Goal: Task Accomplishment & Management: Manage account settings

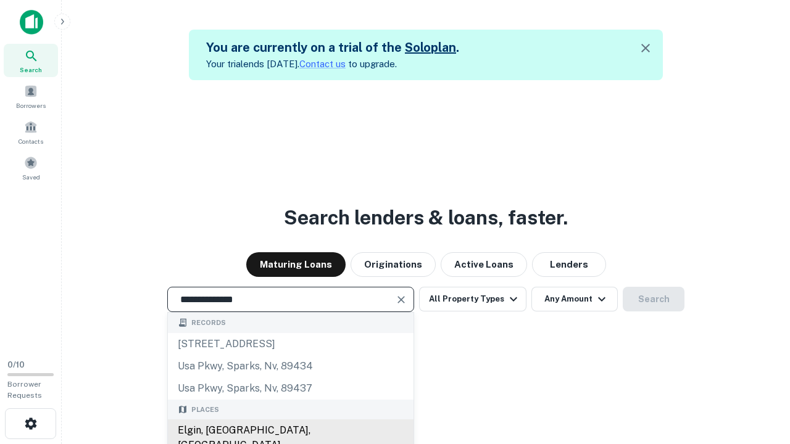
click at [290, 431] on div "Elgin, IL, USA" at bounding box center [291, 438] width 246 height 37
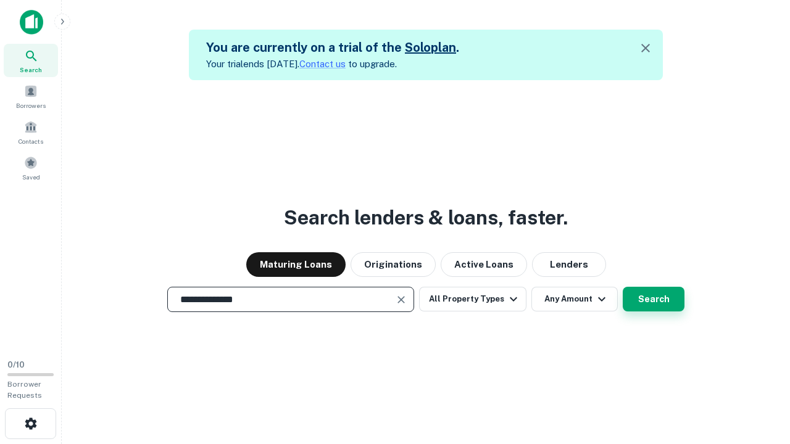
type input "**********"
click at [653, 299] on button "Search" at bounding box center [654, 299] width 62 height 25
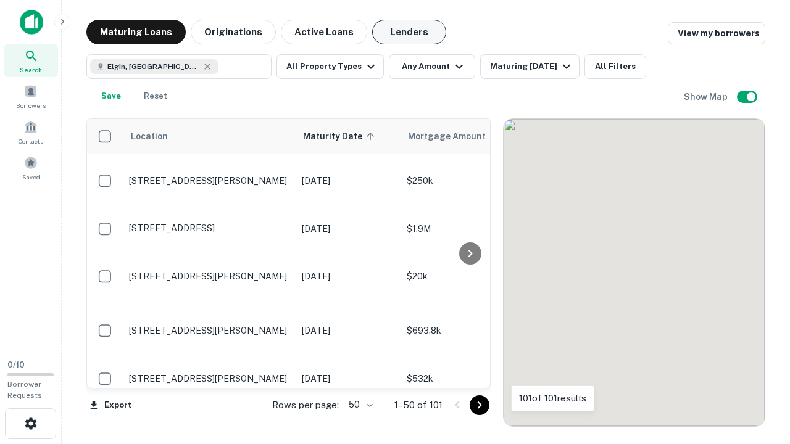
click at [409, 32] on button "Lenders" at bounding box center [409, 32] width 74 height 25
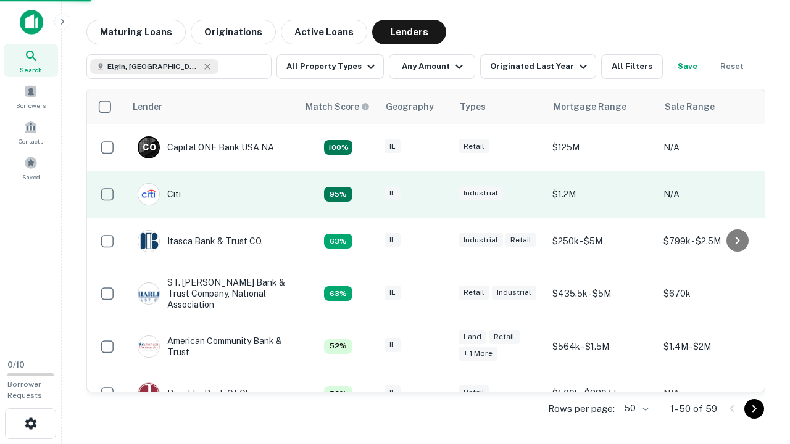
click at [438, 194] on div "IL" at bounding box center [415, 194] width 62 height 17
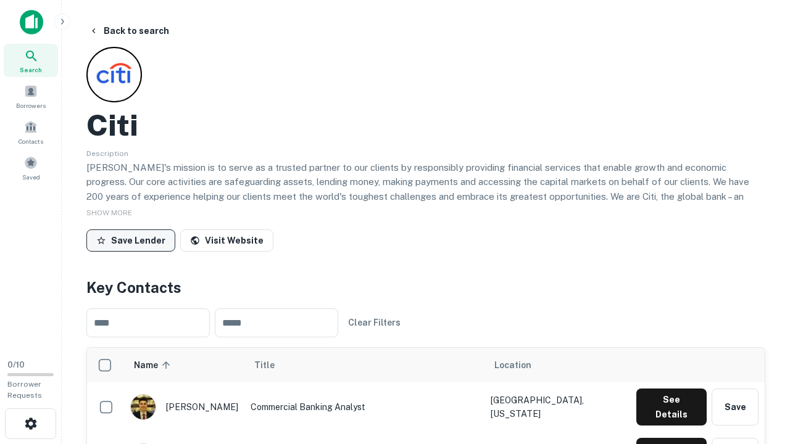
click at [131, 240] on button "Save Lender" at bounding box center [130, 241] width 89 height 22
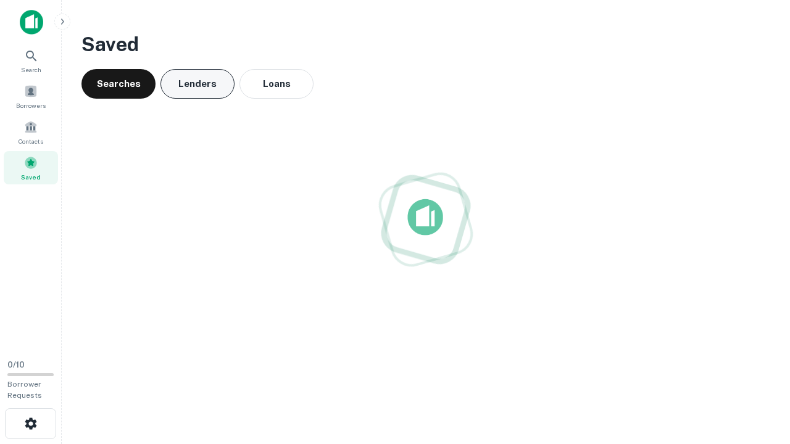
click at [197, 84] on button "Lenders" at bounding box center [197, 84] width 74 height 30
